Goal: Task Accomplishment & Management: Use online tool/utility

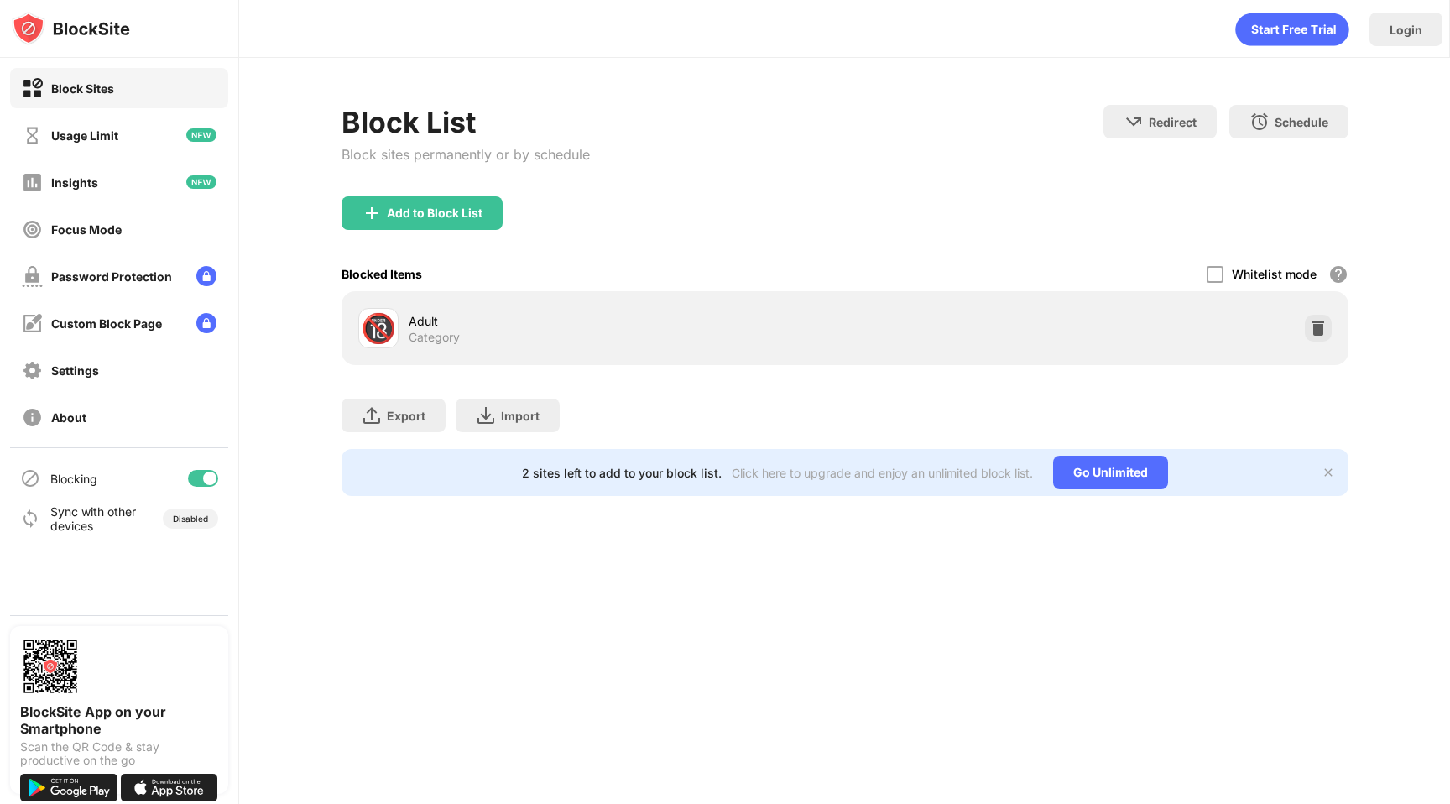
click at [206, 487] on div "Blocking" at bounding box center [119, 478] width 218 height 40
click at [206, 483] on div at bounding box center [209, 478] width 13 height 13
click at [192, 478] on div at bounding box center [196, 478] width 13 height 13
